Goal: Download file/media: Download file/media

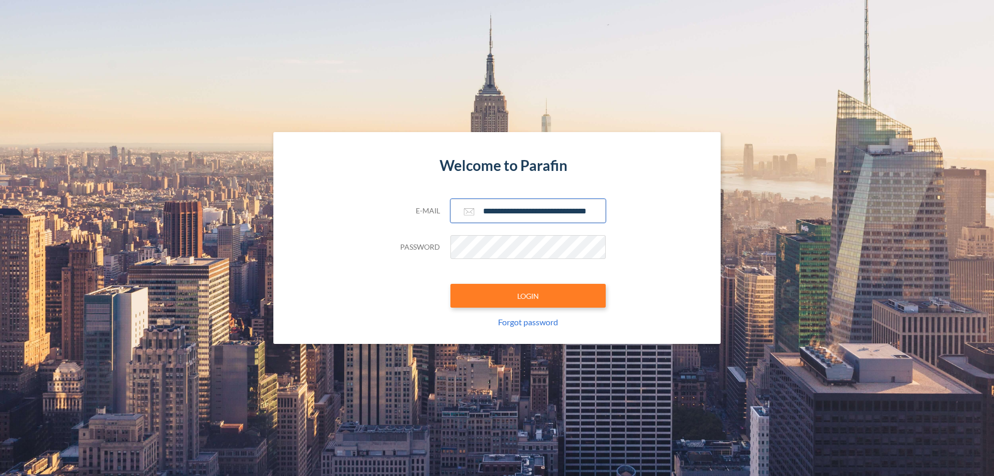
type input "**********"
click at [528, 296] on button "LOGIN" at bounding box center [528, 296] width 155 height 24
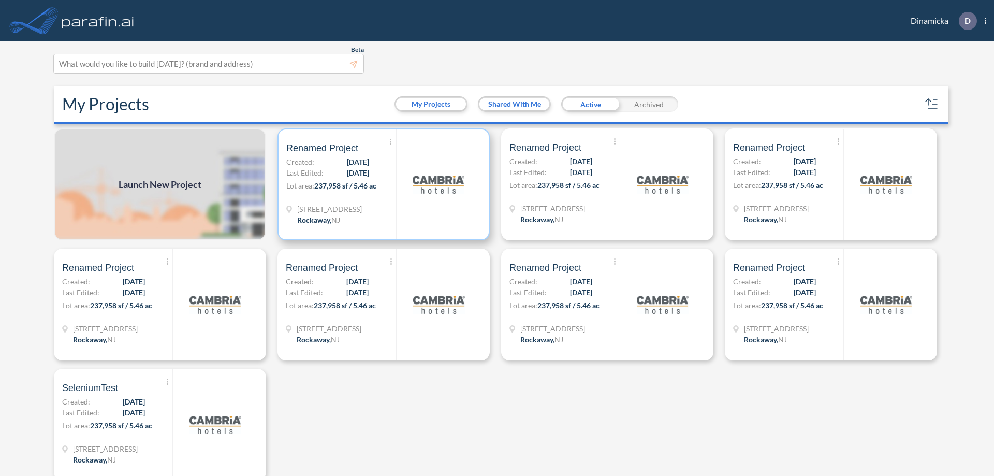
scroll to position [3, 0]
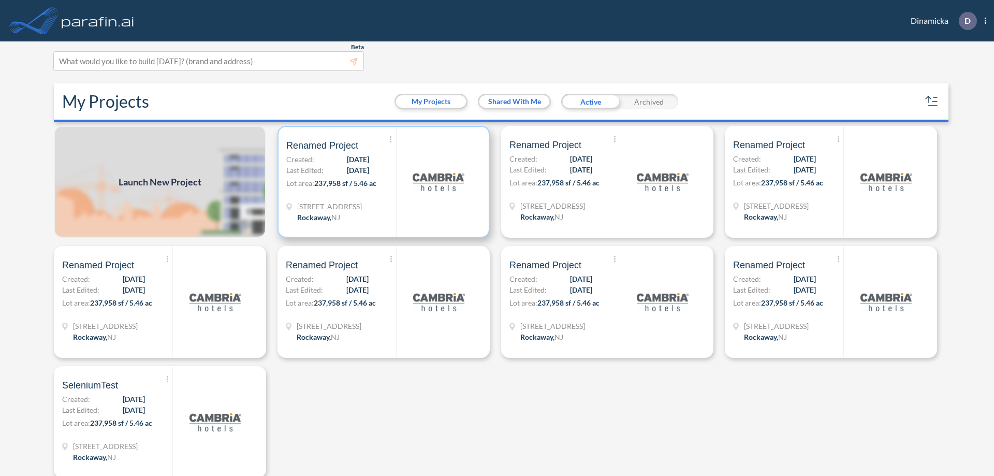
click at [382, 182] on p "Lot area: 237,958 sf / 5.46 ac" at bounding box center [341, 185] width 110 height 15
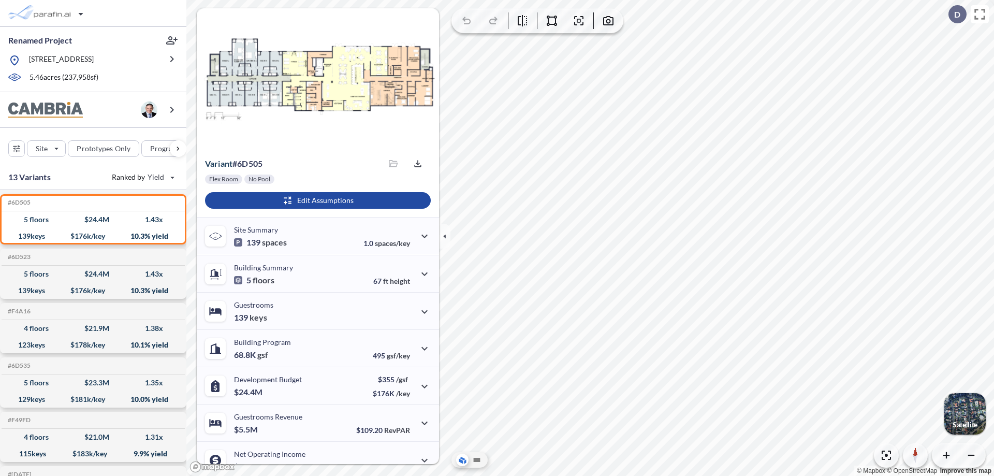
scroll to position [52, 0]
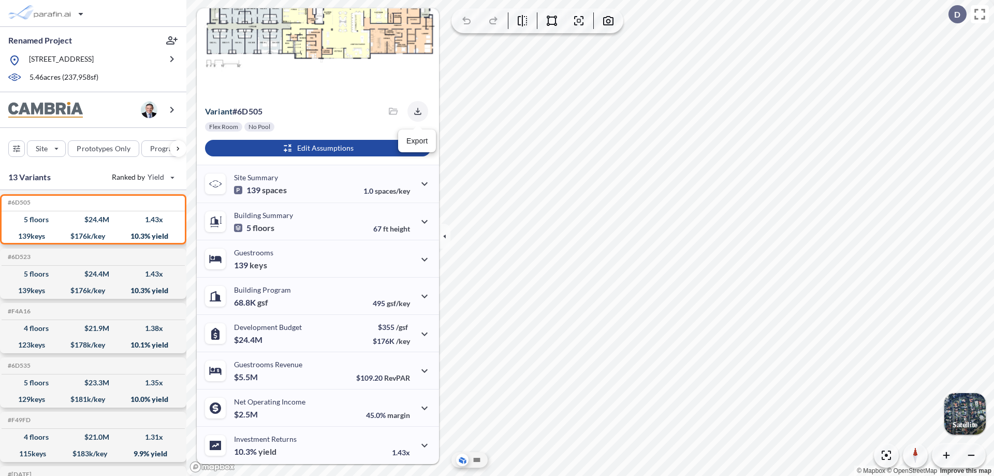
click at [415, 111] on icon "button" at bounding box center [417, 111] width 7 height 7
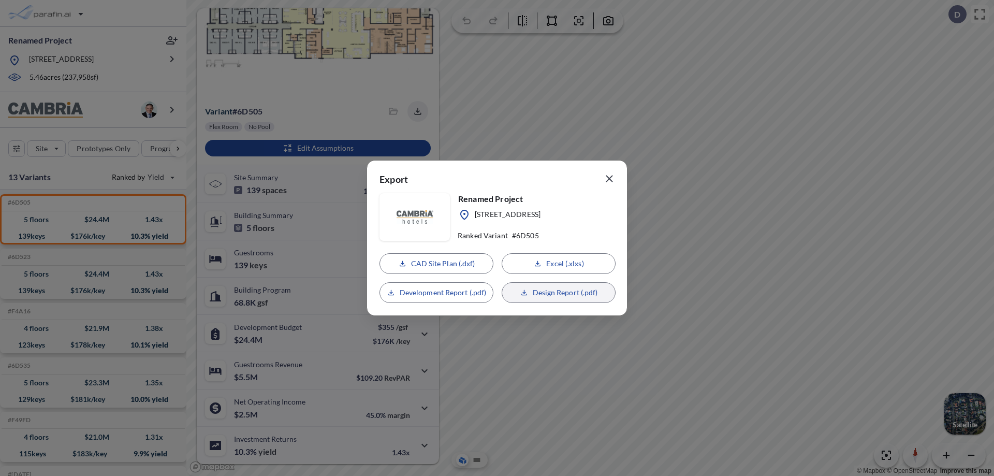
click at [559, 293] on p "Design Report (.pdf)" at bounding box center [565, 292] width 65 height 10
